Goal: Task Accomplishment & Management: Use online tool/utility

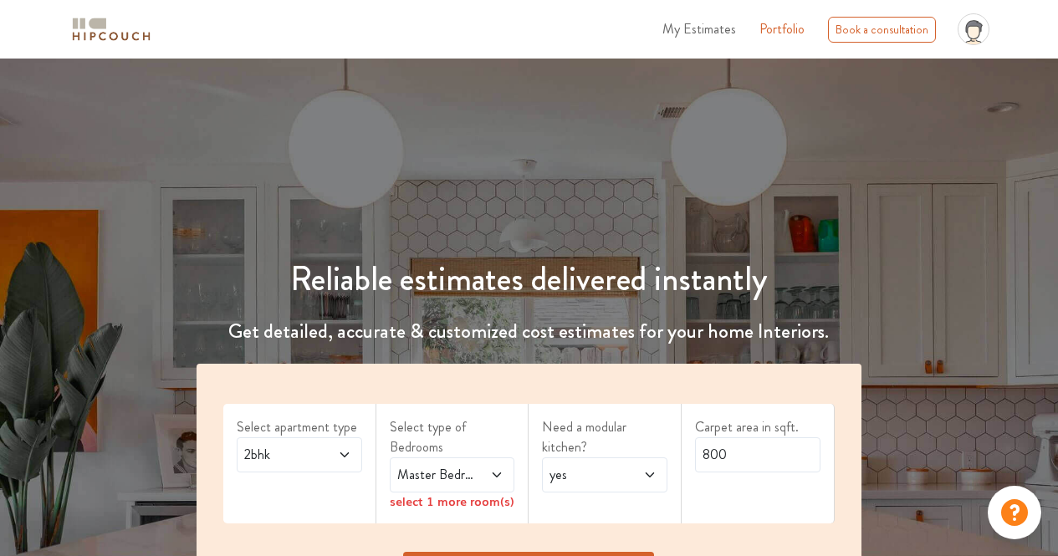
scroll to position [251, 0]
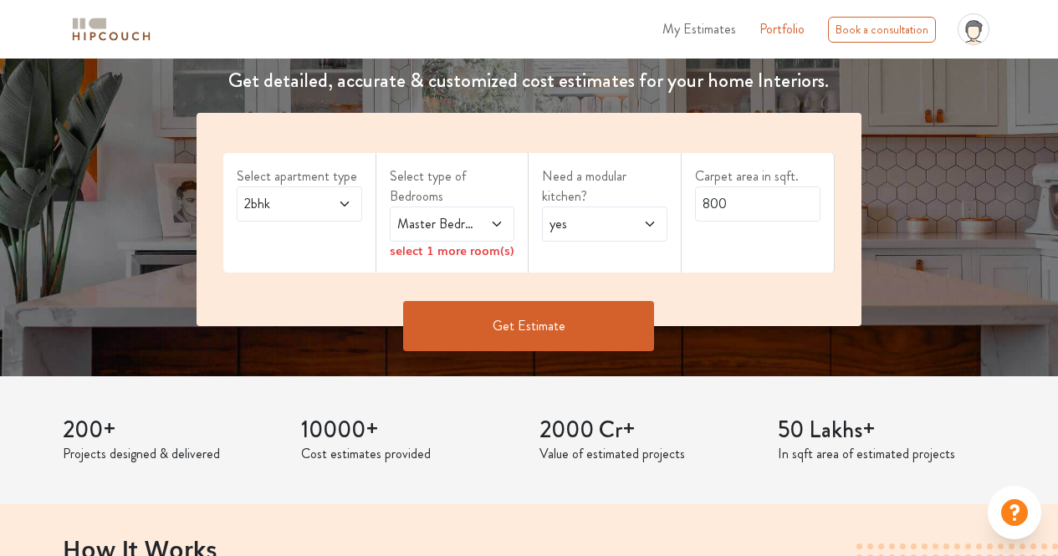
click at [334, 210] on span at bounding box center [338, 204] width 28 height 20
click at [438, 234] on div "Master Bedroom" at bounding box center [452, 224] width 125 height 35
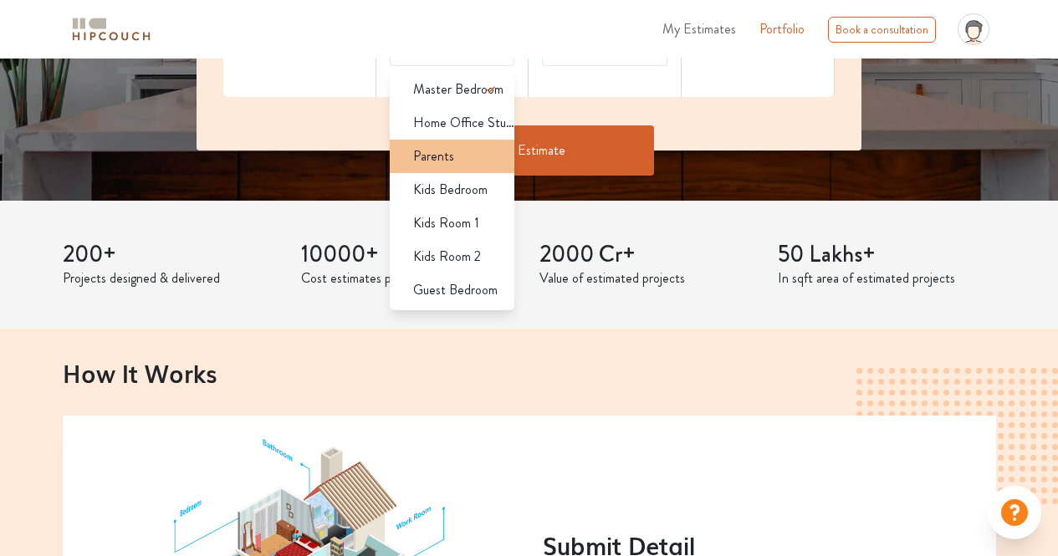
scroll to position [334, 0]
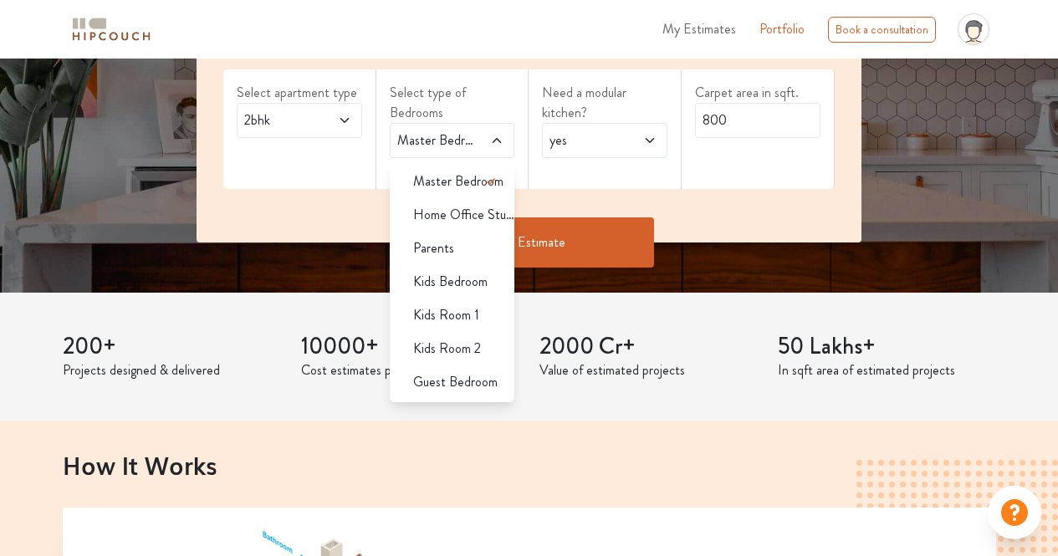
click at [320, 102] on label "Select apartment type" at bounding box center [299, 93] width 125 height 20
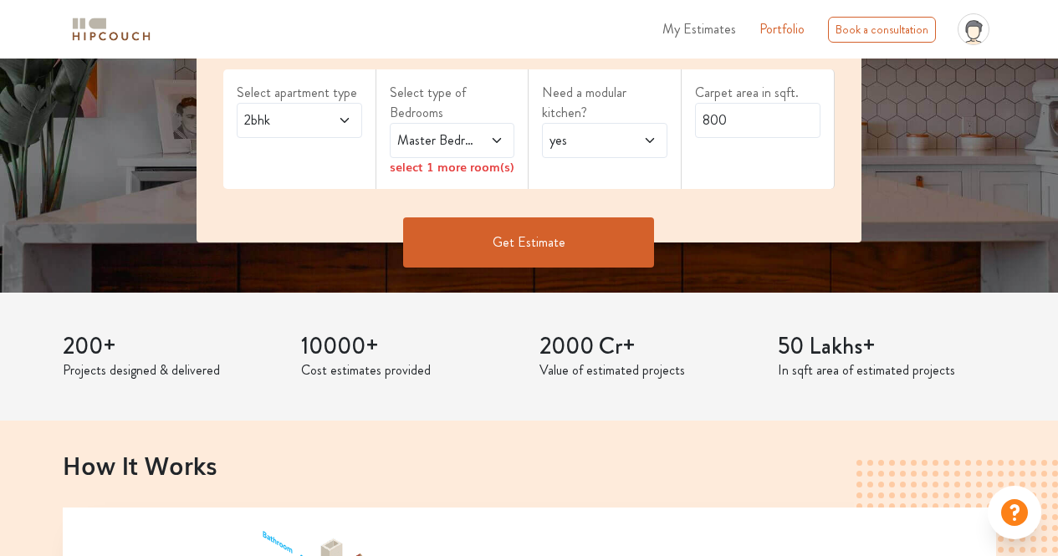
click at [315, 105] on div "2bhk" at bounding box center [299, 120] width 125 height 35
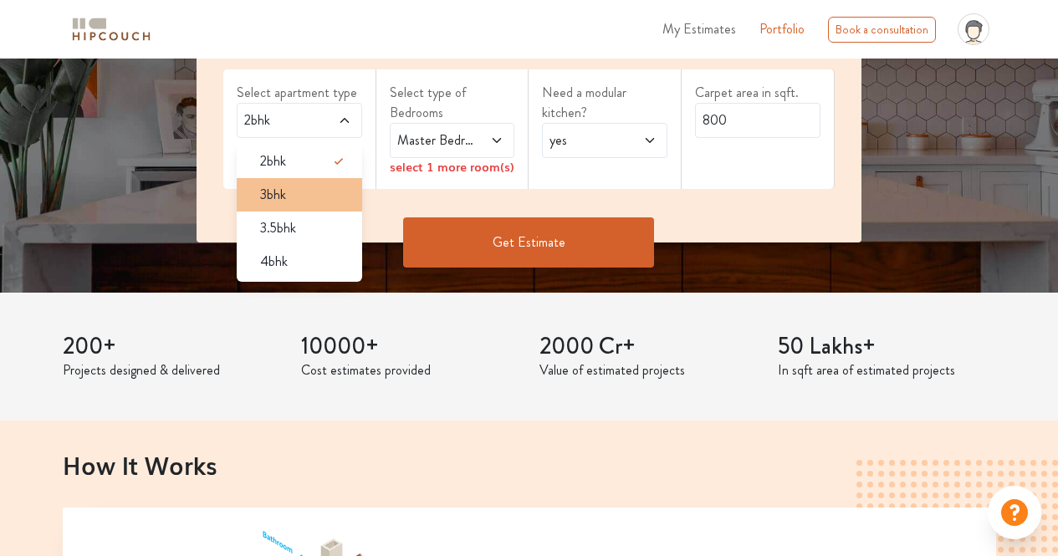
click at [291, 191] on div "3bhk" at bounding box center [304, 195] width 115 height 20
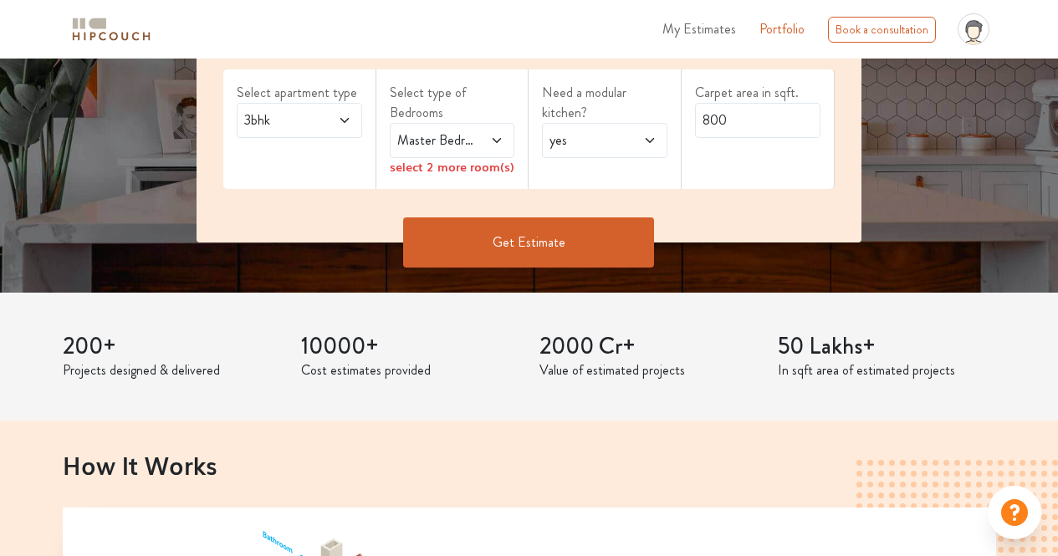
click at [440, 144] on span "Master Bedroom" at bounding box center [435, 140] width 83 height 20
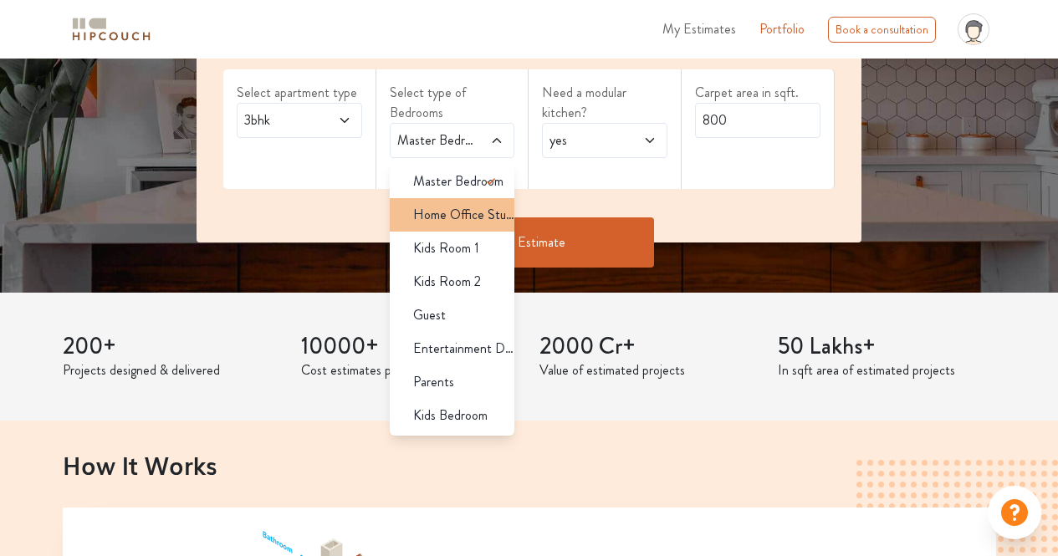
click at [452, 210] on span "Home Office Study" at bounding box center [464, 215] width 102 height 20
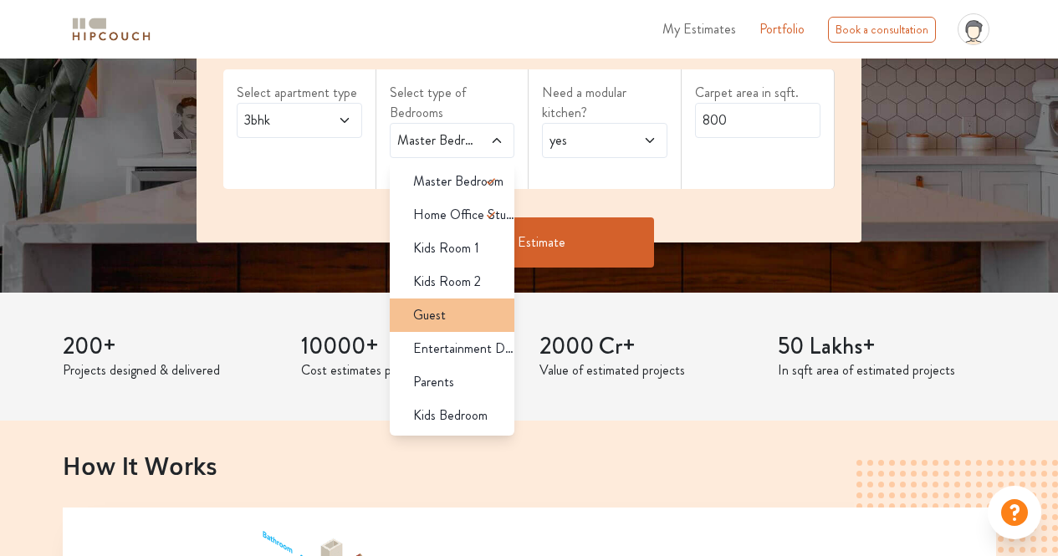
click at [468, 303] on li "Guest" at bounding box center [452, 315] width 125 height 33
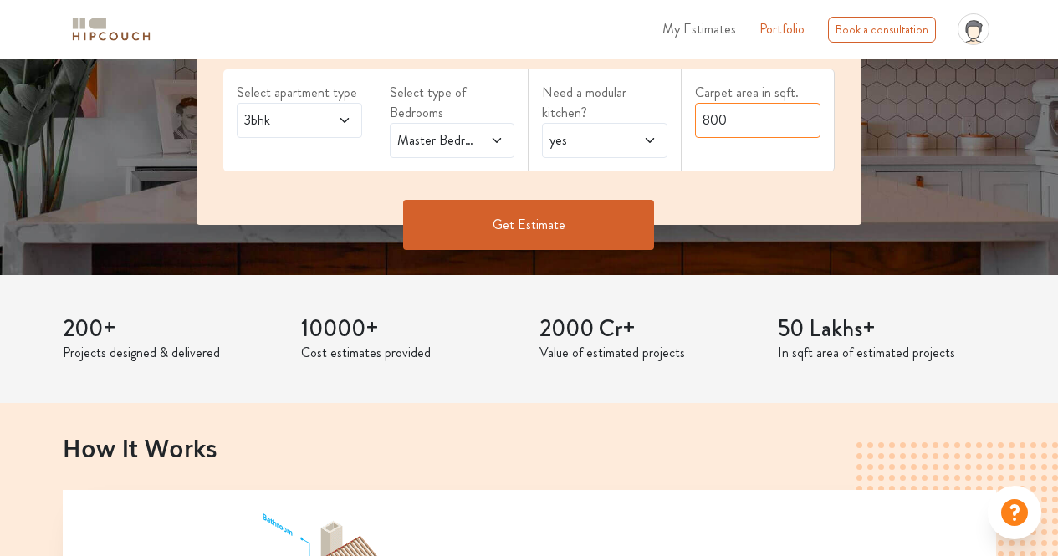
click at [728, 126] on input "800" at bounding box center [757, 120] width 125 height 35
click at [728, 125] on input "800" at bounding box center [757, 120] width 125 height 35
type input "1000"
click at [560, 218] on button "Get Estimate" at bounding box center [528, 225] width 251 height 50
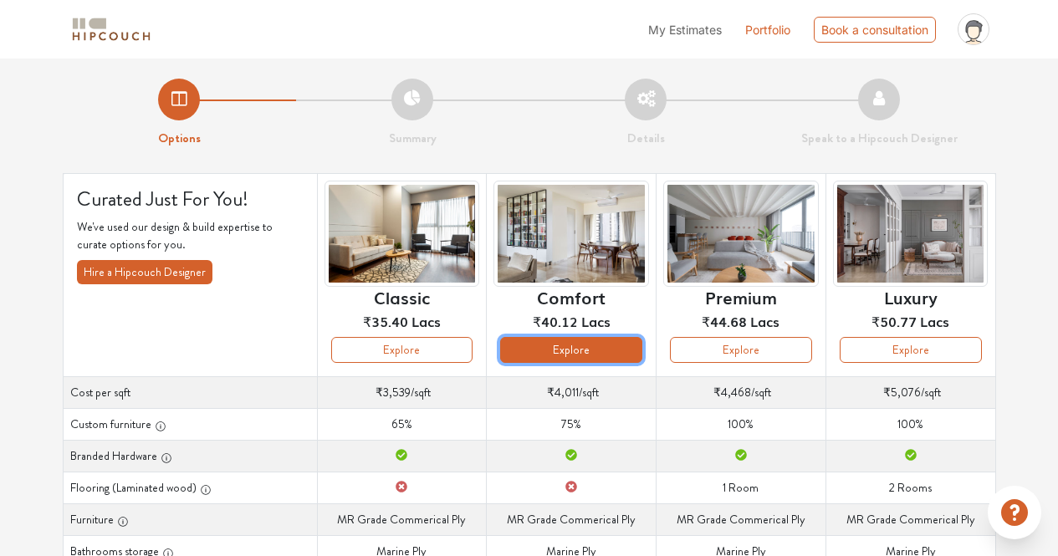
click at [556, 345] on button "Explore" at bounding box center [571, 350] width 142 height 26
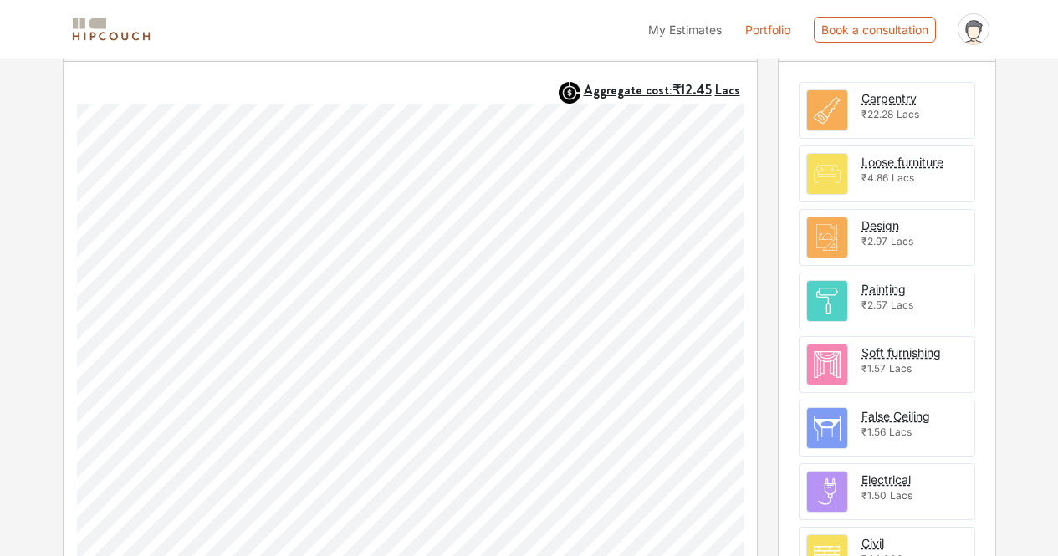
scroll to position [502, 0]
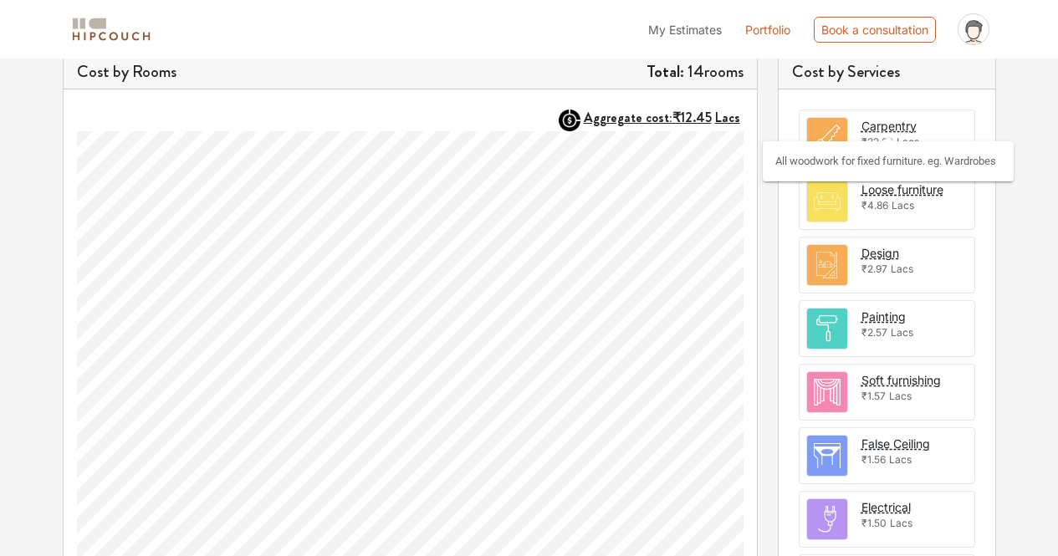
click at [896, 125] on div "Carpentry" at bounding box center [888, 126] width 55 height 18
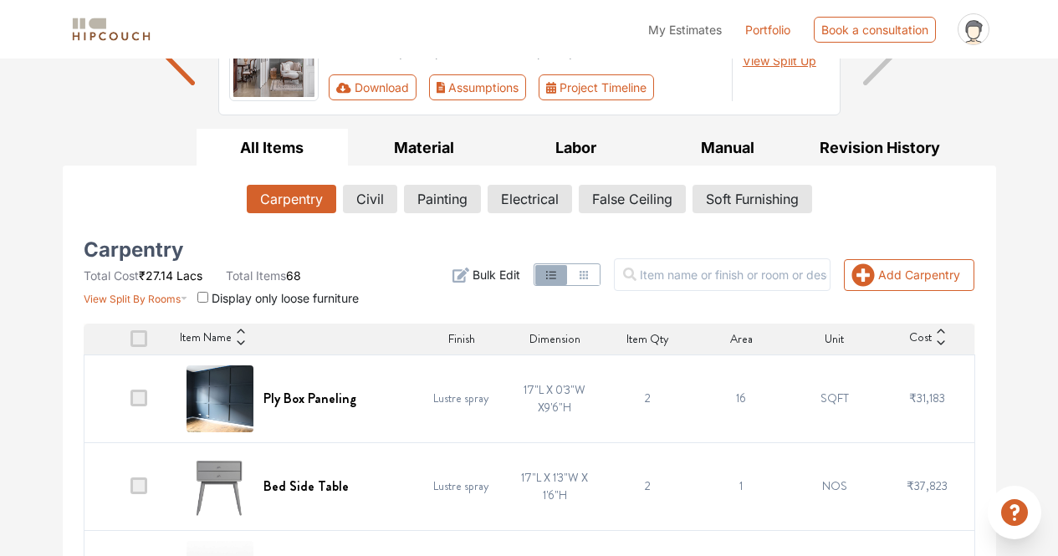
scroll to position [158, 0]
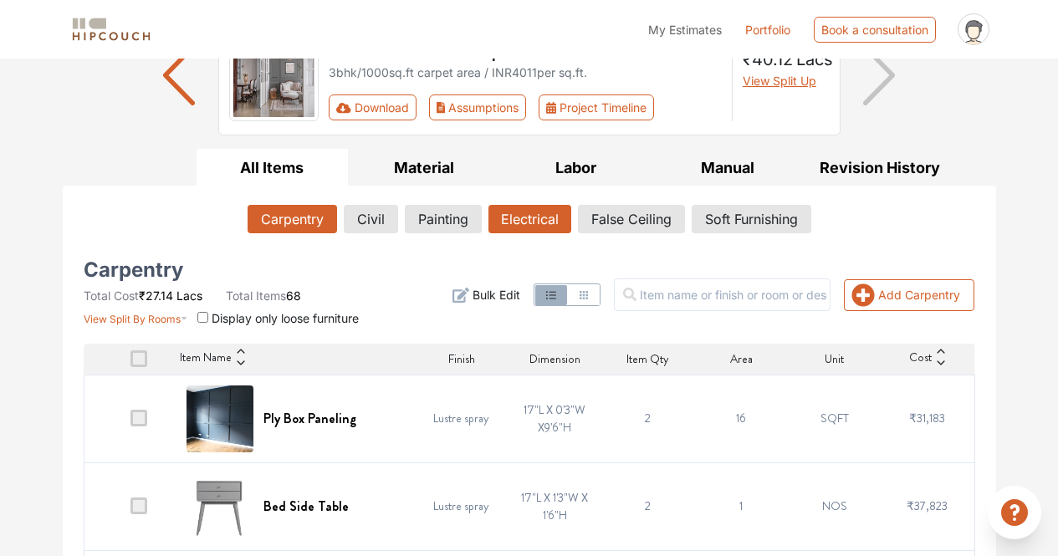
click at [540, 223] on button "Electrical" at bounding box center [529, 219] width 83 height 28
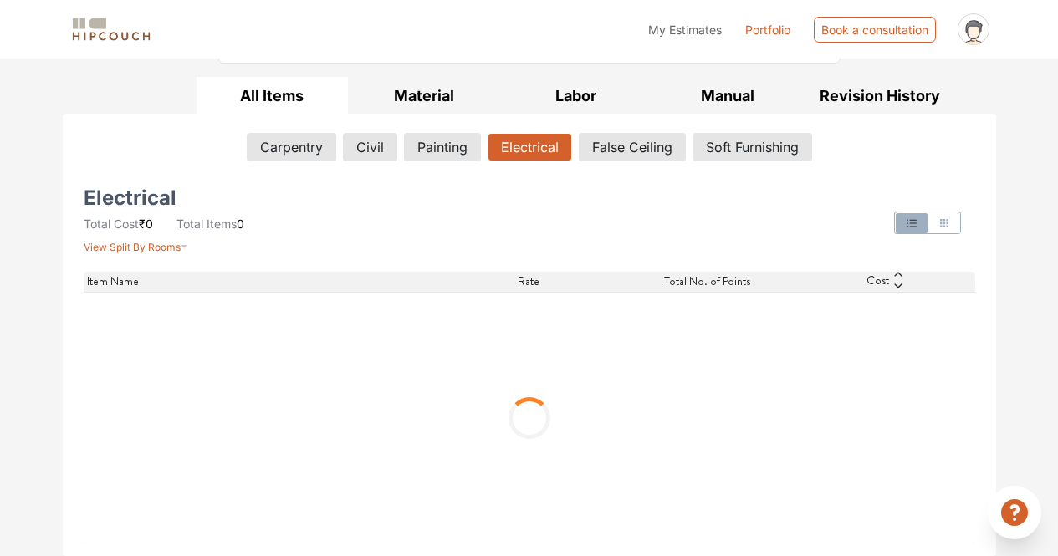
scroll to position [68, 0]
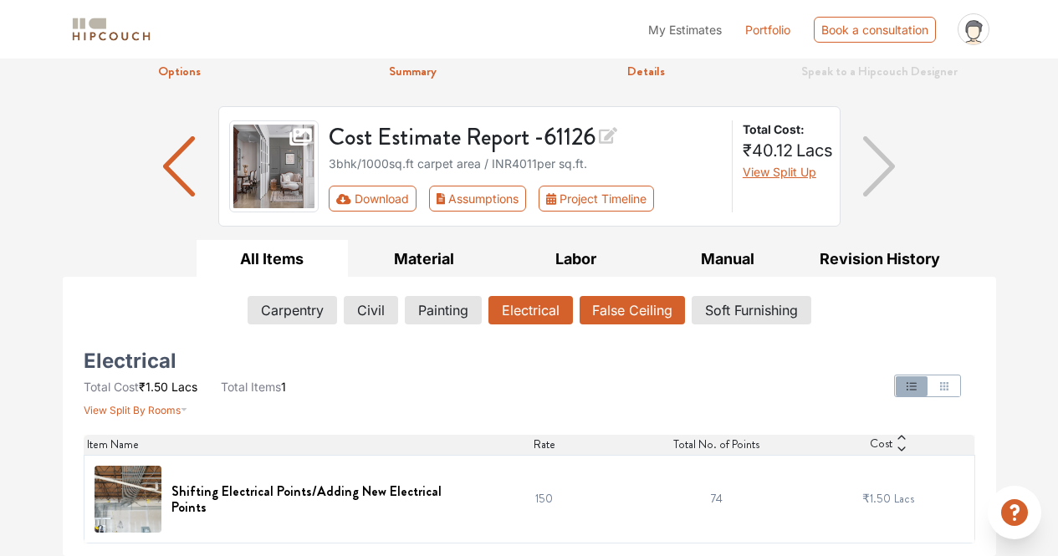
click at [577, 309] on div "Carpentry Civil Painting Electrical False Ceiling Soft Furnishing" at bounding box center [529, 313] width 891 height 35
click at [609, 319] on button "False Ceiling" at bounding box center [632, 310] width 105 height 28
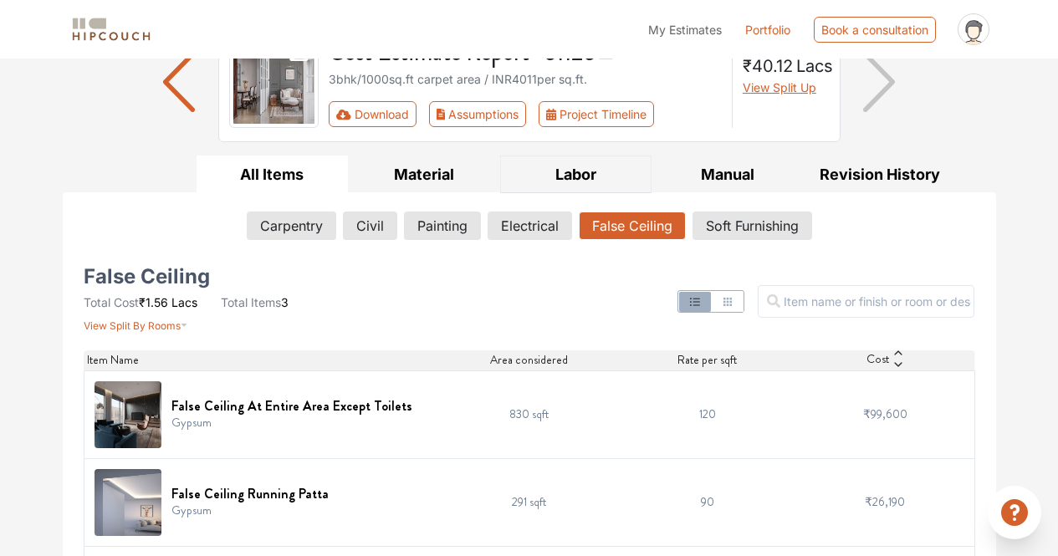
scroll to position [64, 0]
